Goal: Information Seeking & Learning: Check status

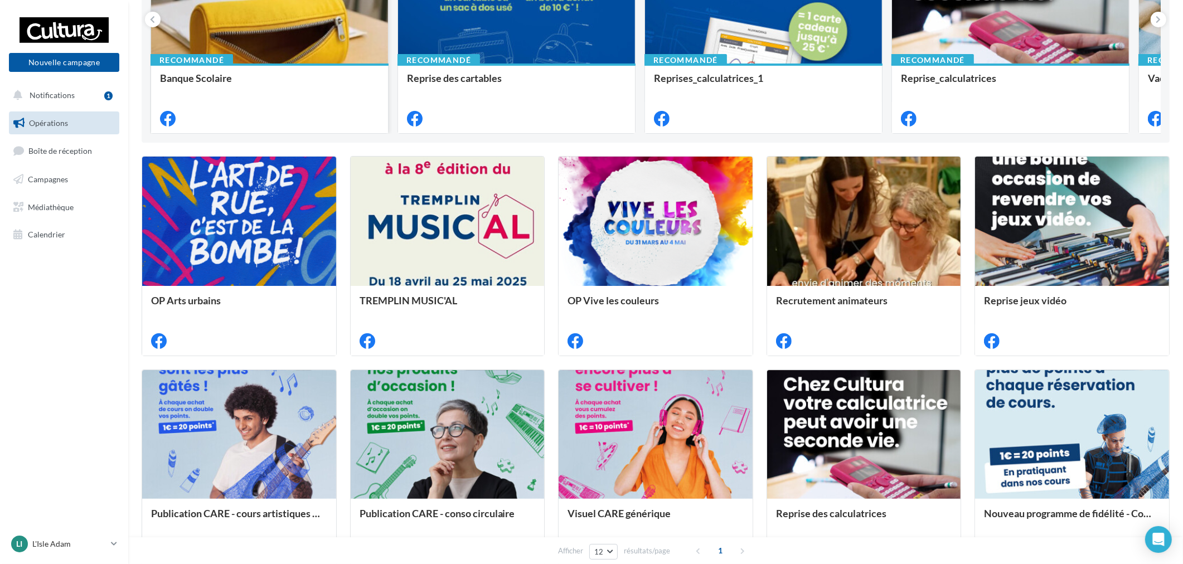
scroll to position [62, 0]
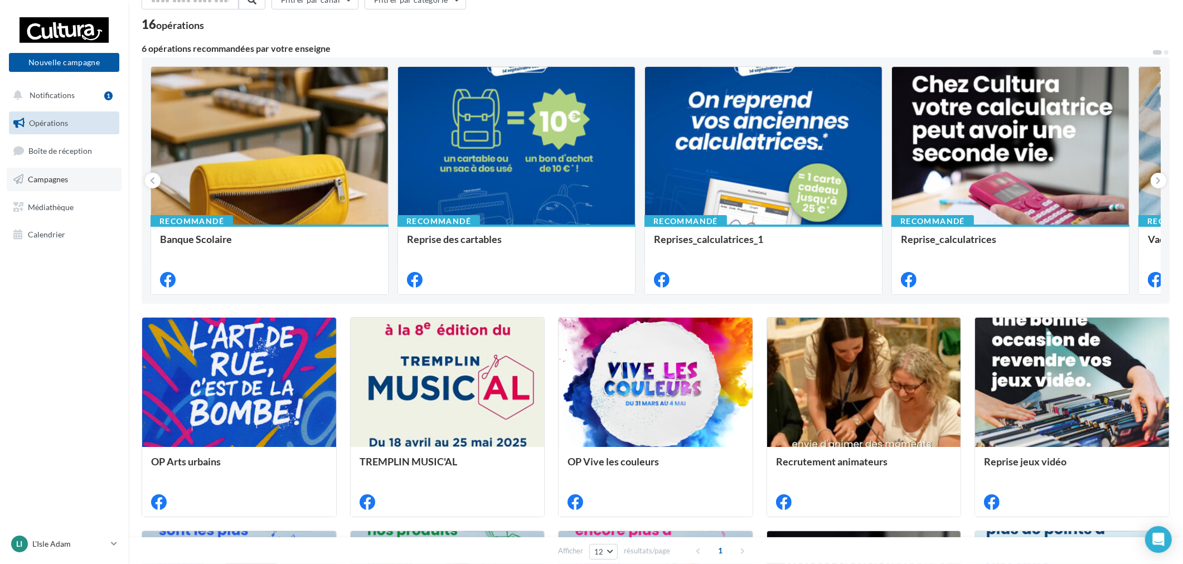
click at [35, 168] on link "Campagnes" at bounding box center [64, 179] width 115 height 23
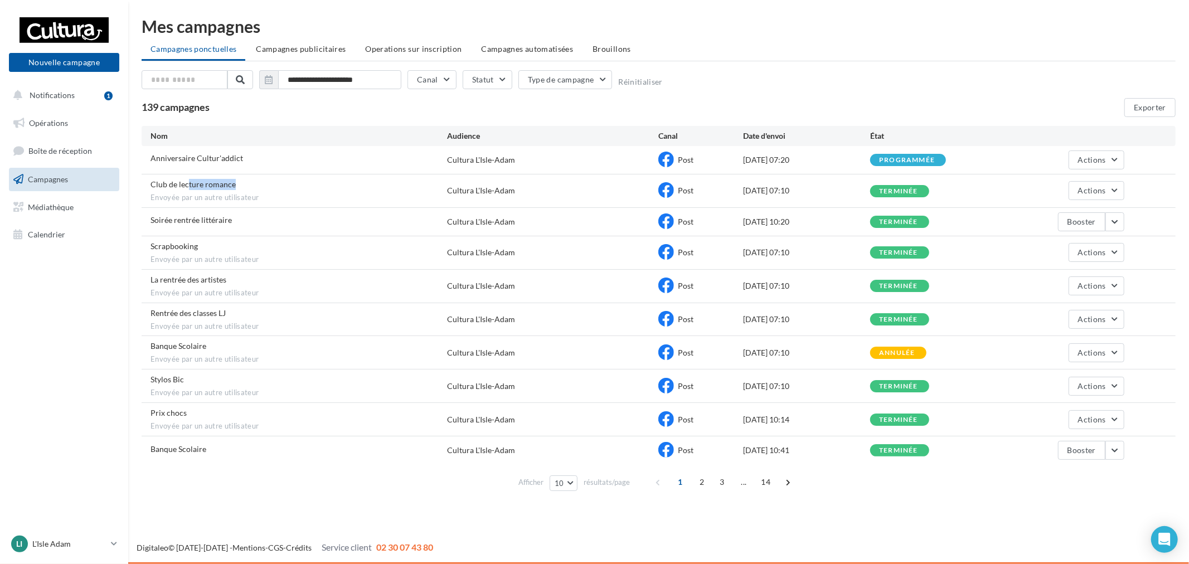
drag, startPoint x: 187, startPoint y: 182, endPoint x: 351, endPoint y: 183, distance: 163.9
click at [351, 183] on div "Club de lecture romance Envoyée par un autre utilisateur" at bounding box center [299, 191] width 297 height 24
drag, startPoint x: 175, startPoint y: 216, endPoint x: 261, endPoint y: 225, distance: 86.3
click at [261, 225] on div "Soirée rentrée littéraire" at bounding box center [299, 222] width 297 height 14
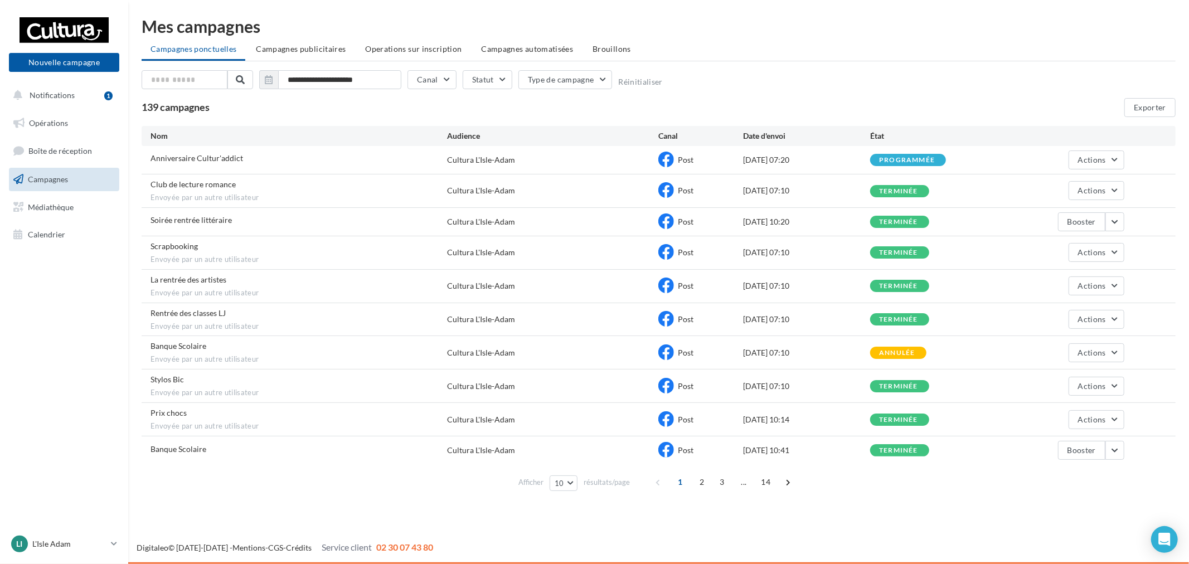
click at [338, 231] on div "Soirée rentrée littéraire Cultura L'Isle-Adam Post [DATE] 10:20 terminée Booster" at bounding box center [659, 222] width 1034 height 28
drag, startPoint x: 188, startPoint y: 249, endPoint x: 244, endPoint y: 269, distance: 58.5
click at [237, 269] on div "Scrapbooking Envoyée par un autre utilisateur Cultura L'Isle-Adam Post [DATE] 0…" at bounding box center [659, 252] width 1034 height 33
click at [297, 272] on div "La rentrée des artistes Envoyée par un autre utilisateur Cultura L'Isle-Adam Po…" at bounding box center [659, 286] width 1034 height 33
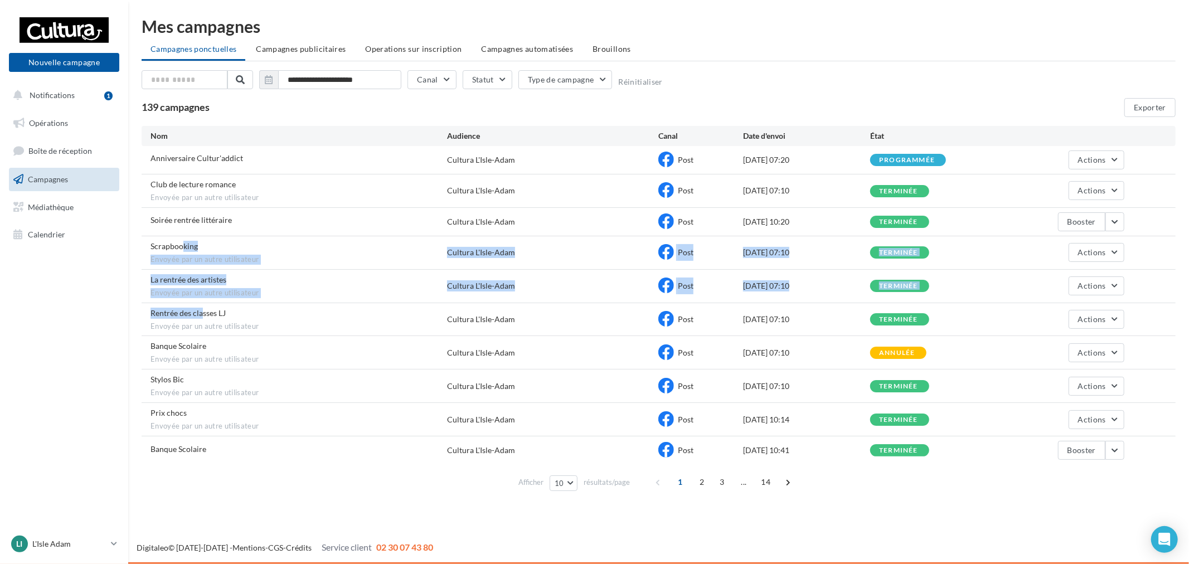
drag, startPoint x: 183, startPoint y: 248, endPoint x: 206, endPoint y: 318, distance: 74.6
click at [206, 318] on div "Anniversaire Cultur'addict Cultura L'Isle-Adam Post [DATE] 07:20 programmée Act…" at bounding box center [659, 305] width 1034 height 318
click at [316, 298] on div "La rentrée des artistes Envoyée par un autre utilisateur Cultura L'Isle-Adam Po…" at bounding box center [659, 286] width 1034 height 33
click at [235, 290] on span "Envoyée par un autre utilisateur" at bounding box center [299, 293] width 297 height 10
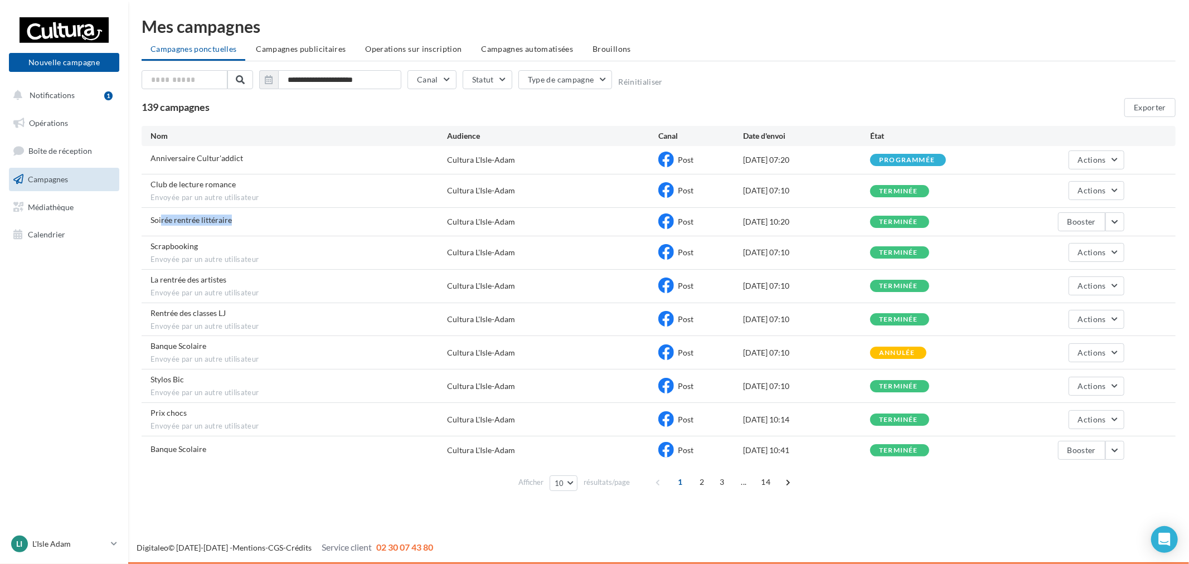
drag, startPoint x: 162, startPoint y: 215, endPoint x: 309, endPoint y: 217, distance: 147.8
click at [325, 222] on div "Soirée rentrée littéraire" at bounding box center [299, 222] width 297 height 14
click at [190, 166] on div "Anniversaire Cultur'addict" at bounding box center [299, 160] width 297 height 14
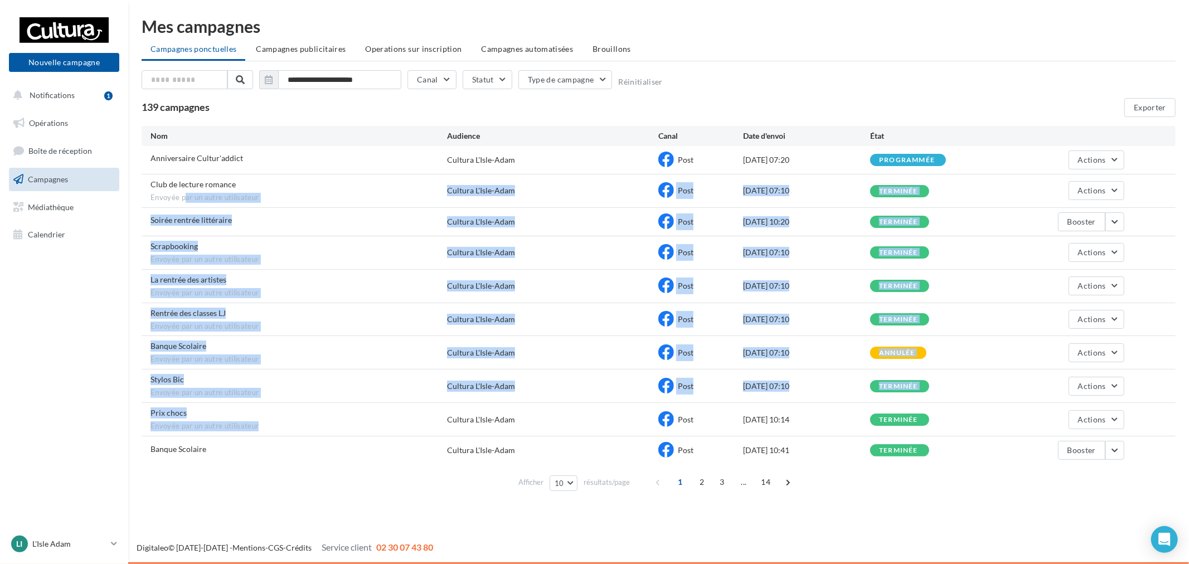
drag, startPoint x: 186, startPoint y: 194, endPoint x: 328, endPoint y: 432, distance: 277.3
click at [327, 432] on div "Anniversaire Cultur'addict Cultura L'Isle-Adam Post [DATE] 07:20 programmée Act…" at bounding box center [659, 305] width 1034 height 318
click at [313, 413] on div "Prix chocs Envoyée par un autre utilisateur" at bounding box center [299, 420] width 297 height 24
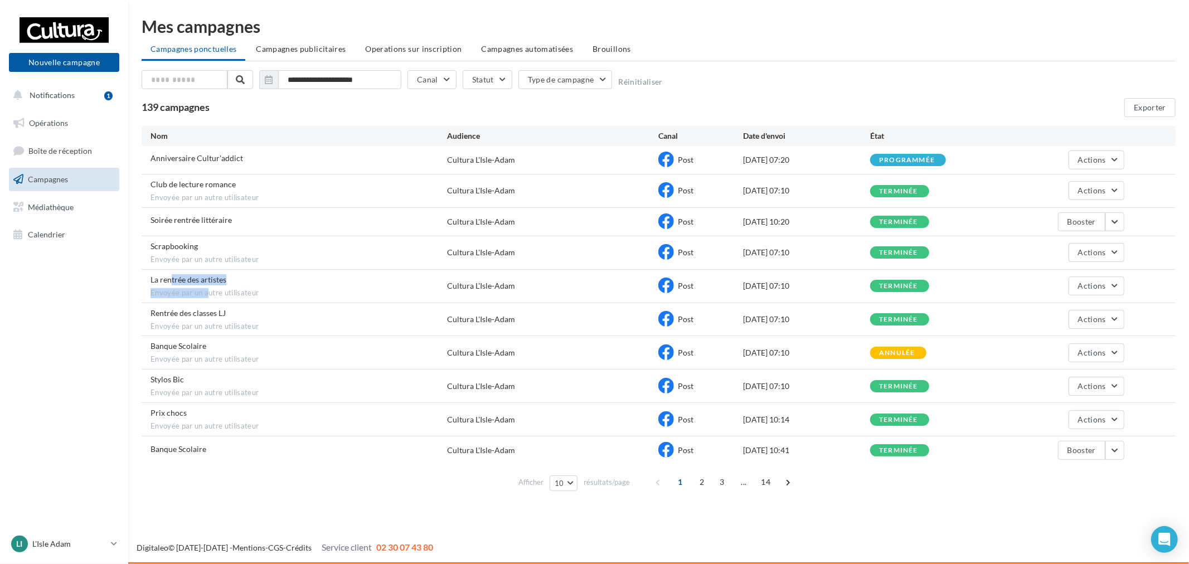
drag, startPoint x: 170, startPoint y: 282, endPoint x: 230, endPoint y: 298, distance: 62.0
click at [218, 296] on div "La rentrée des artistes Envoyée par un autre utilisateur" at bounding box center [299, 286] width 297 height 24
click at [240, 298] on span "Envoyée par un autre utilisateur" at bounding box center [299, 293] width 297 height 10
drag, startPoint x: 177, startPoint y: 317, endPoint x: 317, endPoint y: 335, distance: 140.6
click at [315, 335] on div "Rentrée des classes LJ Envoyée par un autre utilisateur Cultura L'Isle-Adam Pos…" at bounding box center [659, 319] width 1034 height 33
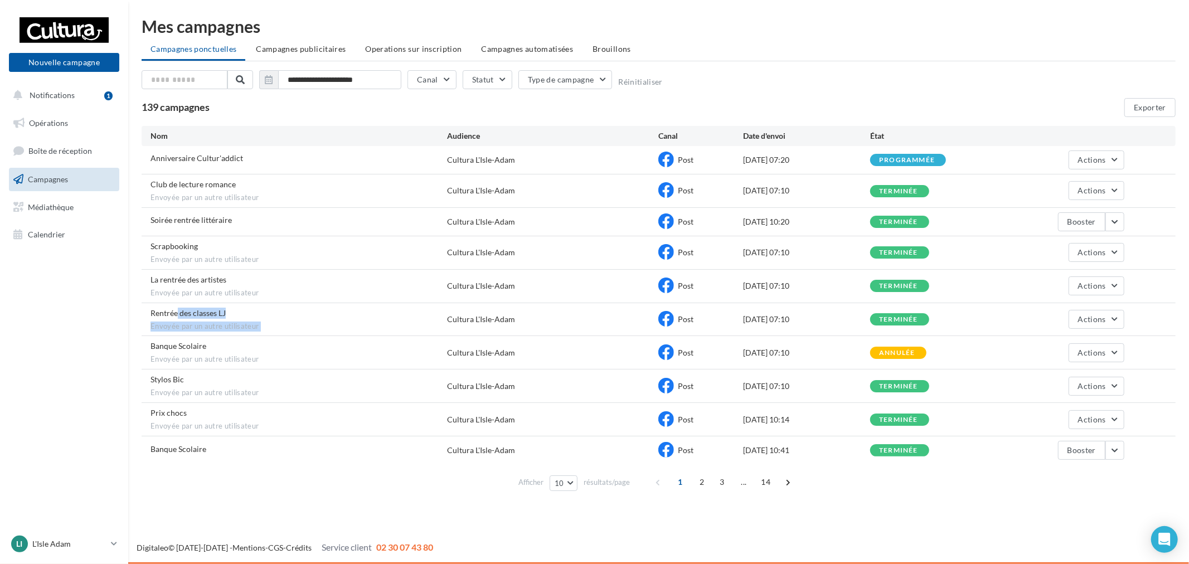
click at [327, 333] on div "Rentrée des classes LJ Envoyée par un autre utilisateur Cultura L'Isle-Adam Pos…" at bounding box center [659, 319] width 1034 height 33
drag, startPoint x: 278, startPoint y: 161, endPoint x: 449, endPoint y: 175, distance: 171.7
click at [369, 171] on div "Anniversaire Cultur'addict Cultura L'Isle-Adam Post [DATE] 07:20 programmée Act…" at bounding box center [659, 160] width 1034 height 28
click at [371, 193] on span "Envoyée par un autre utilisateur" at bounding box center [299, 198] width 297 height 10
drag, startPoint x: 226, startPoint y: 196, endPoint x: 1059, endPoint y: 188, distance: 833.6
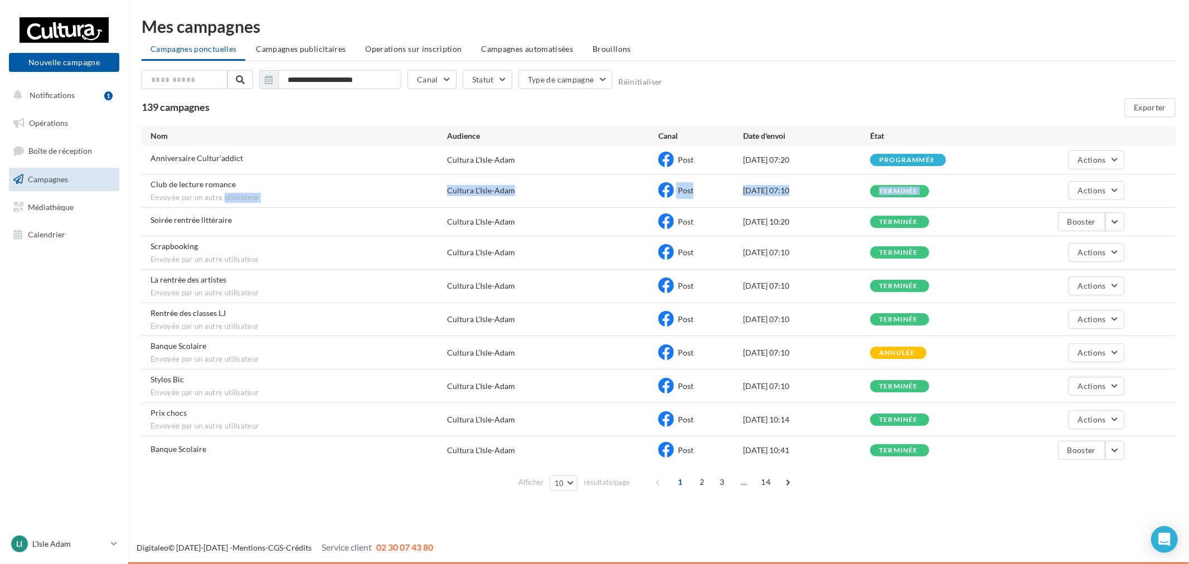
click at [1054, 188] on div "Club de lecture romance Envoyée par un autre utilisateur Cultura L'Isle-Adam Po…" at bounding box center [659, 191] width 1034 height 33
click at [1098, 191] on span "Actions" at bounding box center [1092, 190] width 28 height 9
click at [290, 202] on span "Envoyée par un autre utilisateur" at bounding box center [299, 198] width 297 height 10
click at [1108, 201] on div "Club de lecture romance Envoyée par un autre utilisateur Cultura L'Isle-Adam Po…" at bounding box center [659, 191] width 1034 height 33
click at [1111, 193] on button "Actions" at bounding box center [1097, 190] width 56 height 19
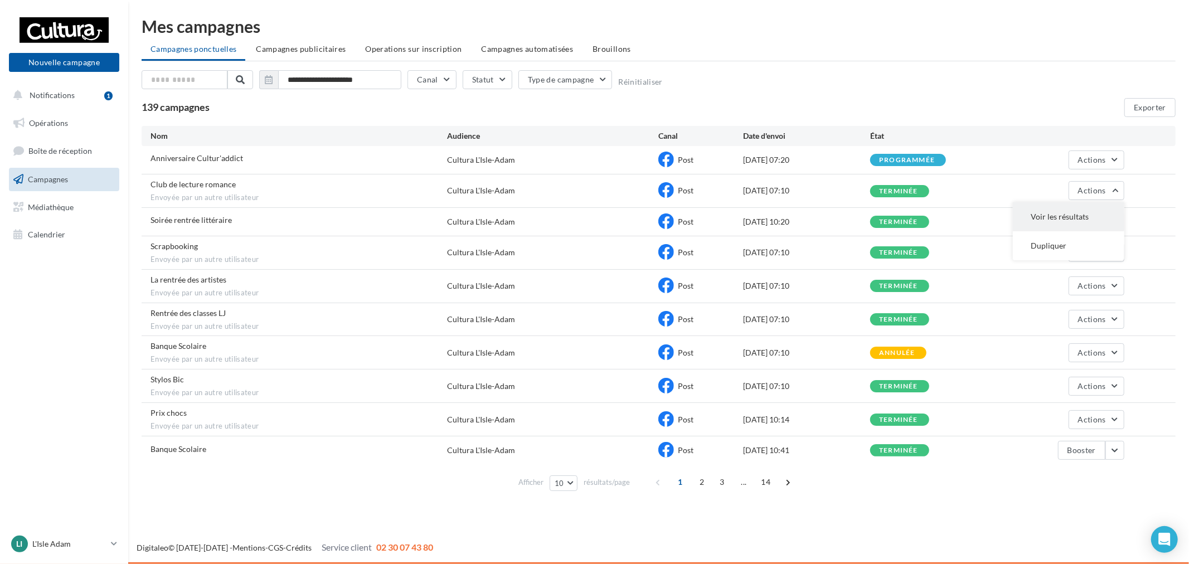
click at [1052, 218] on button "Voir les résultats" at bounding box center [1069, 216] width 112 height 29
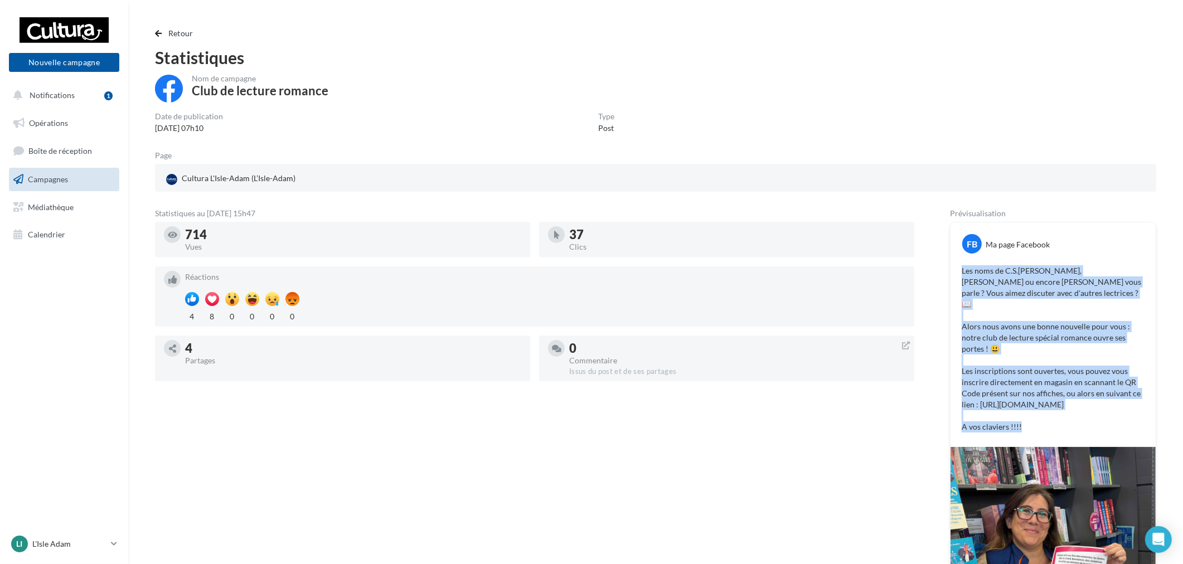
drag, startPoint x: 961, startPoint y: 269, endPoint x: 1116, endPoint y: 410, distance: 209.6
click at [1116, 410] on div "Les noms de C.S.[PERSON_NAME], [PERSON_NAME] ou encore [PERSON_NAME] vous parle…" at bounding box center [1053, 349] width 200 height 173
copy p "Les noms de C.S.[PERSON_NAME], [PERSON_NAME] ou encore [PERSON_NAME] vous parle…"
click at [45, 201] on link "Médiathèque" at bounding box center [64, 207] width 115 height 23
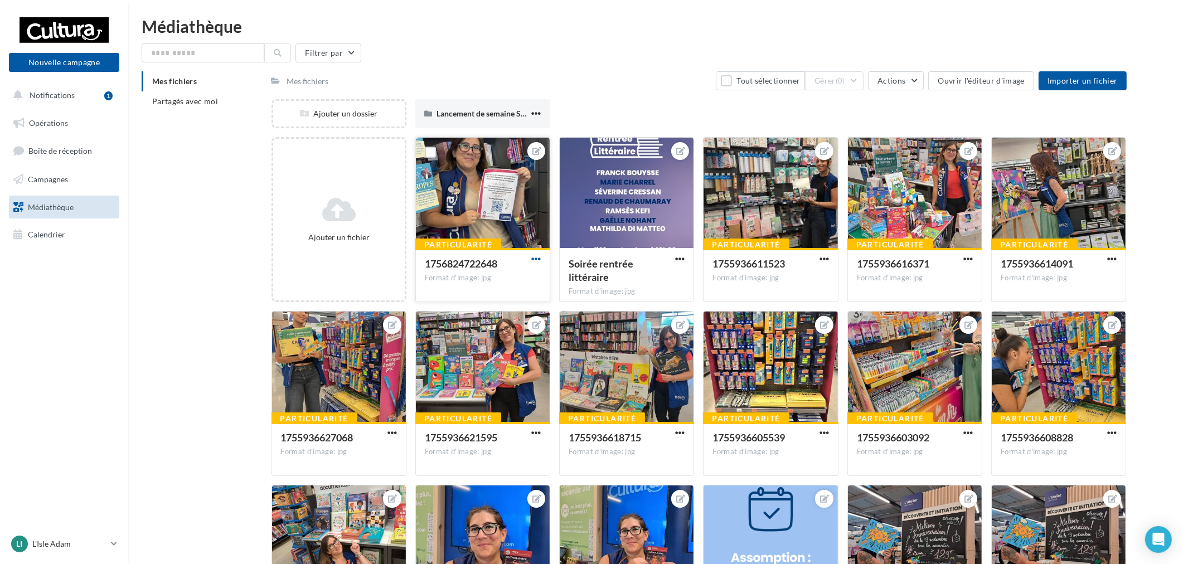
click at [541, 259] on span "button" at bounding box center [535, 258] width 9 height 9
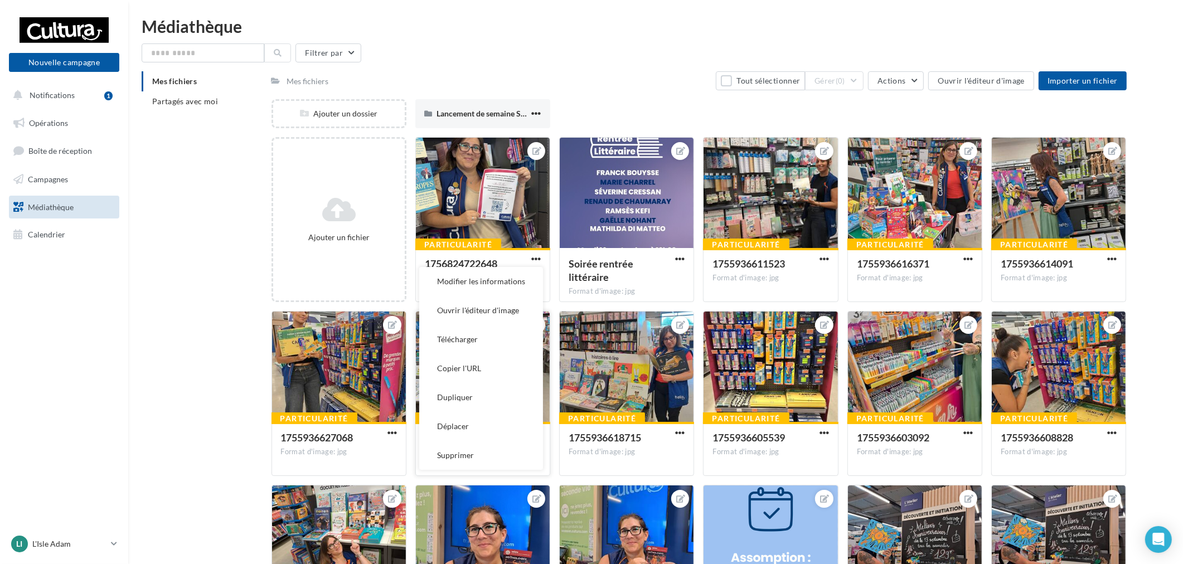
click at [482, 368] on button "Copier l'URL" at bounding box center [481, 368] width 124 height 29
